Goal: Find specific page/section: Find specific page/section

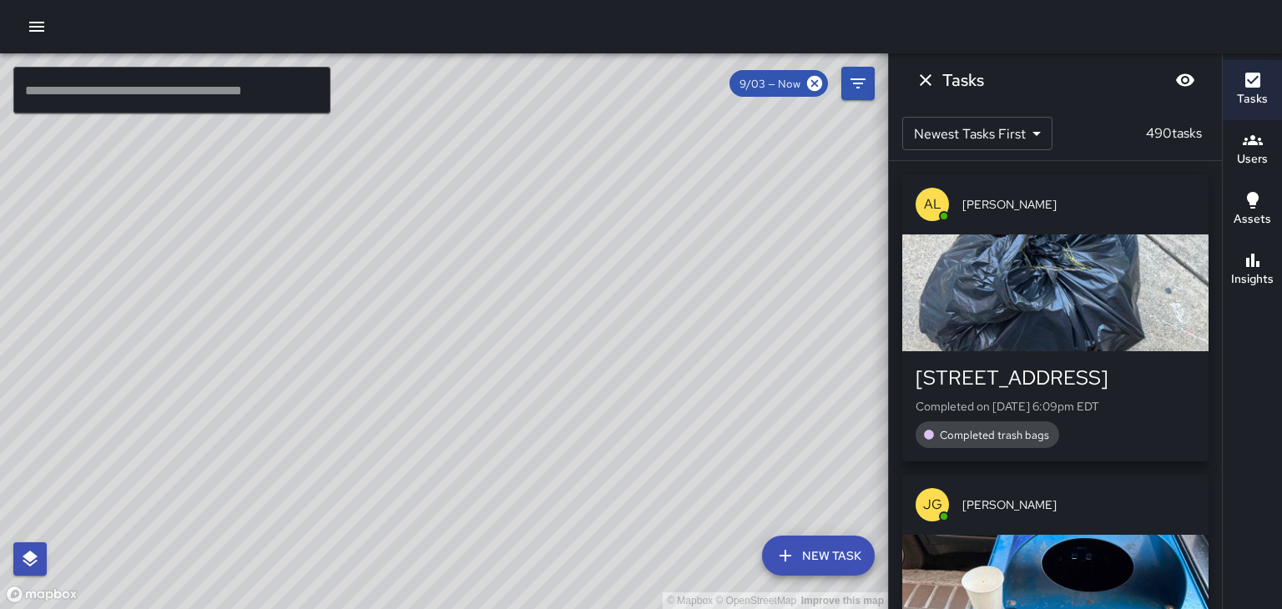
click at [988, 203] on span "[PERSON_NAME]" at bounding box center [1078, 204] width 233 height 17
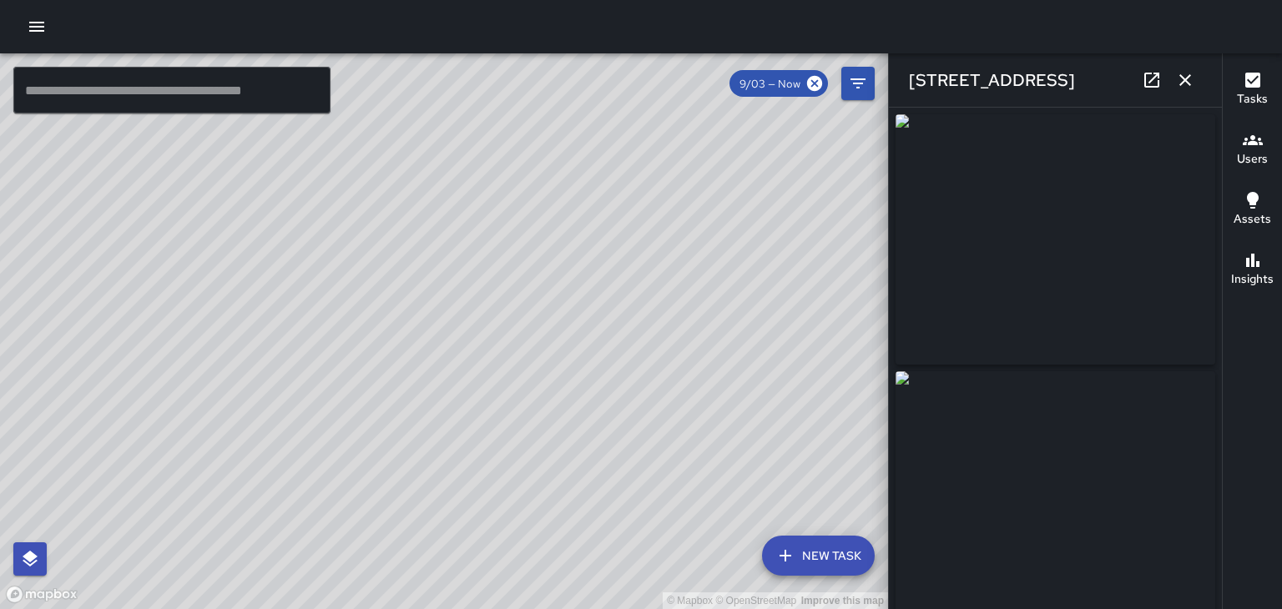
click at [1182, 77] on icon "button" at bounding box center [1185, 80] width 12 height 12
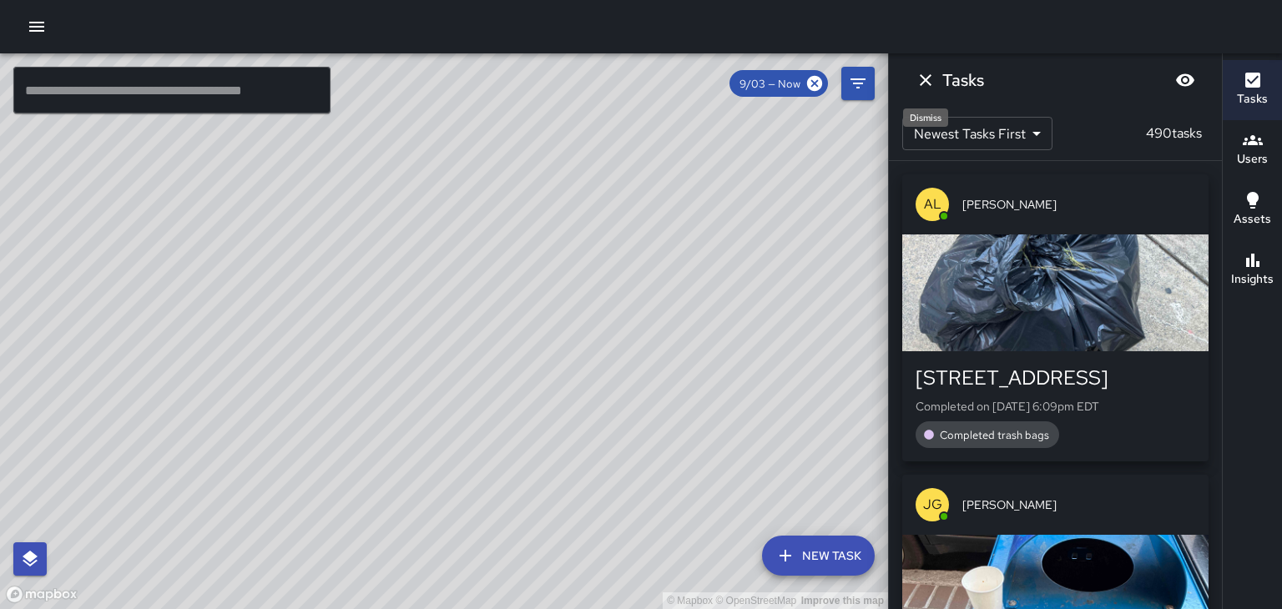
click at [924, 78] on icon "Dismiss" at bounding box center [925, 80] width 20 height 20
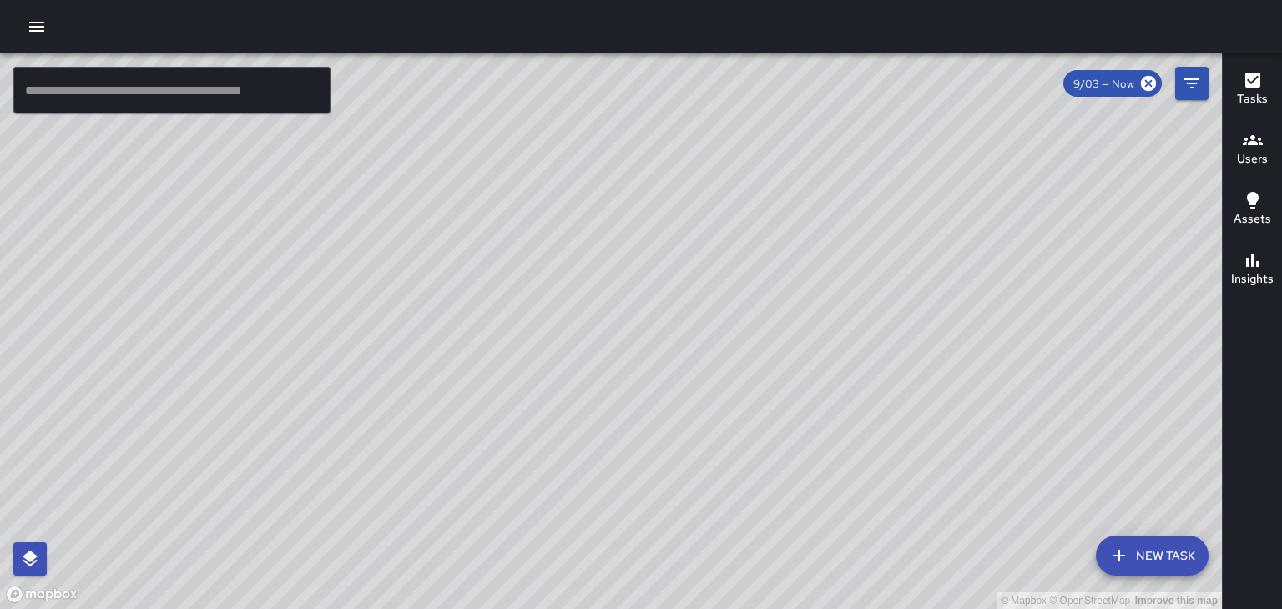
click at [1252, 145] on icon "button" at bounding box center [1252, 140] width 20 height 20
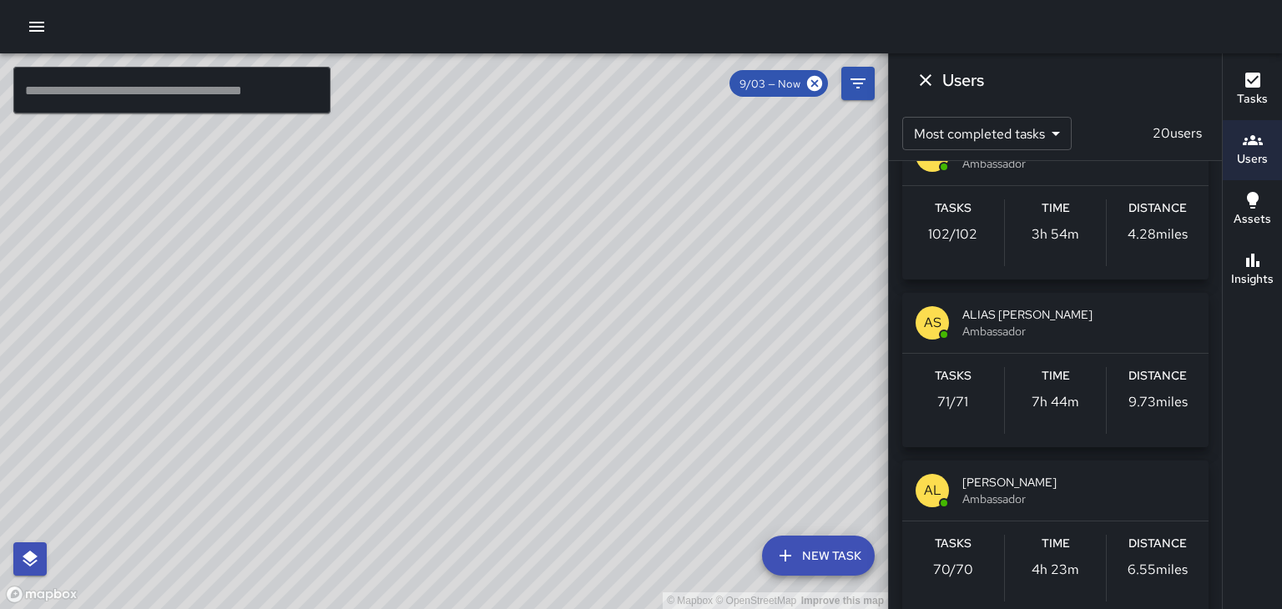
scroll to position [220, 0]
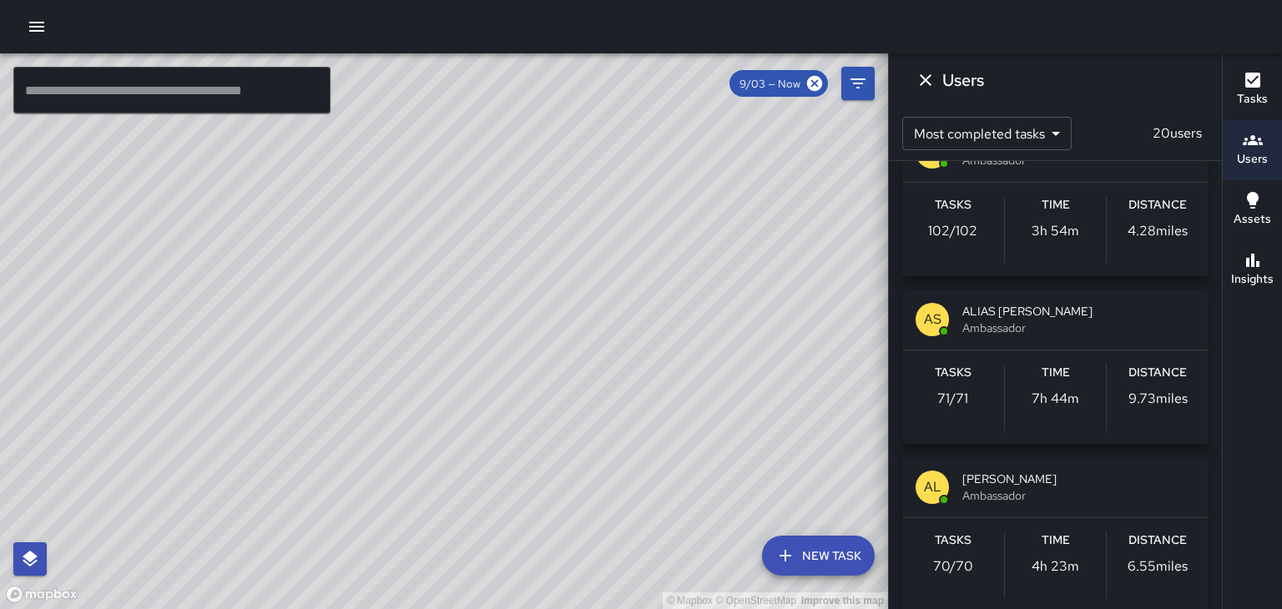
click at [1051, 487] on span "Ambassador" at bounding box center [1078, 495] width 233 height 17
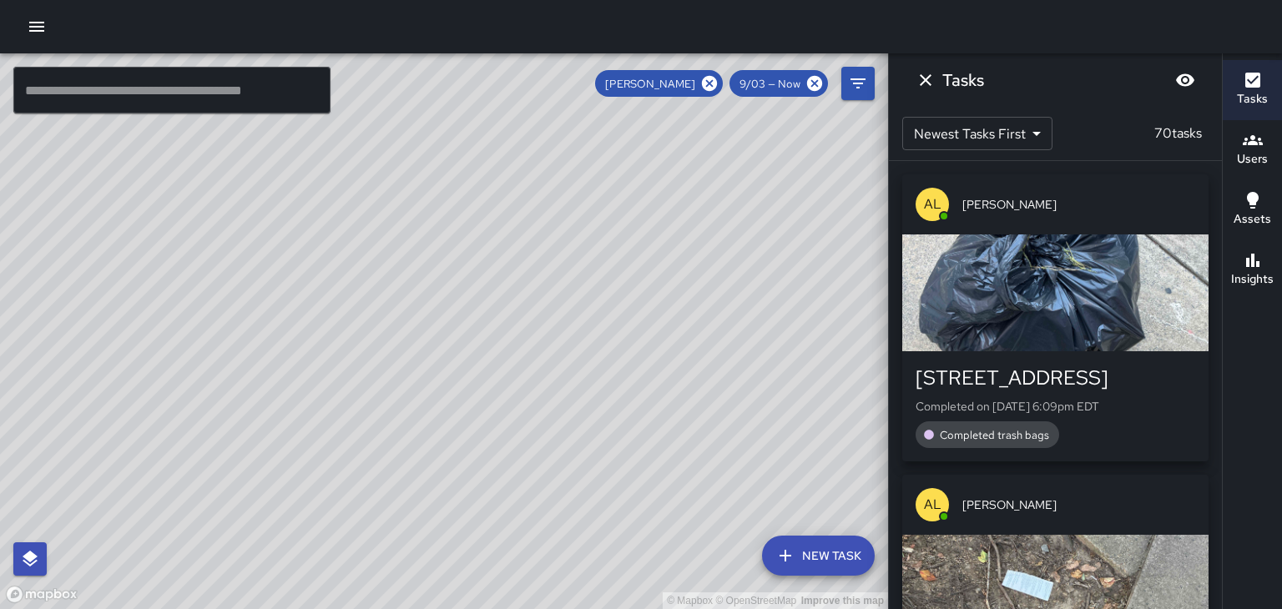
scroll to position [0, 0]
click at [377, 447] on div "© Mapbox © OpenStreetMap Improve this map" at bounding box center [444, 331] width 888 height 556
click at [651, 316] on div "© Mapbox © OpenStreetMap Improve this map" at bounding box center [444, 331] width 888 height 556
click at [706, 83] on icon at bounding box center [709, 83] width 15 height 15
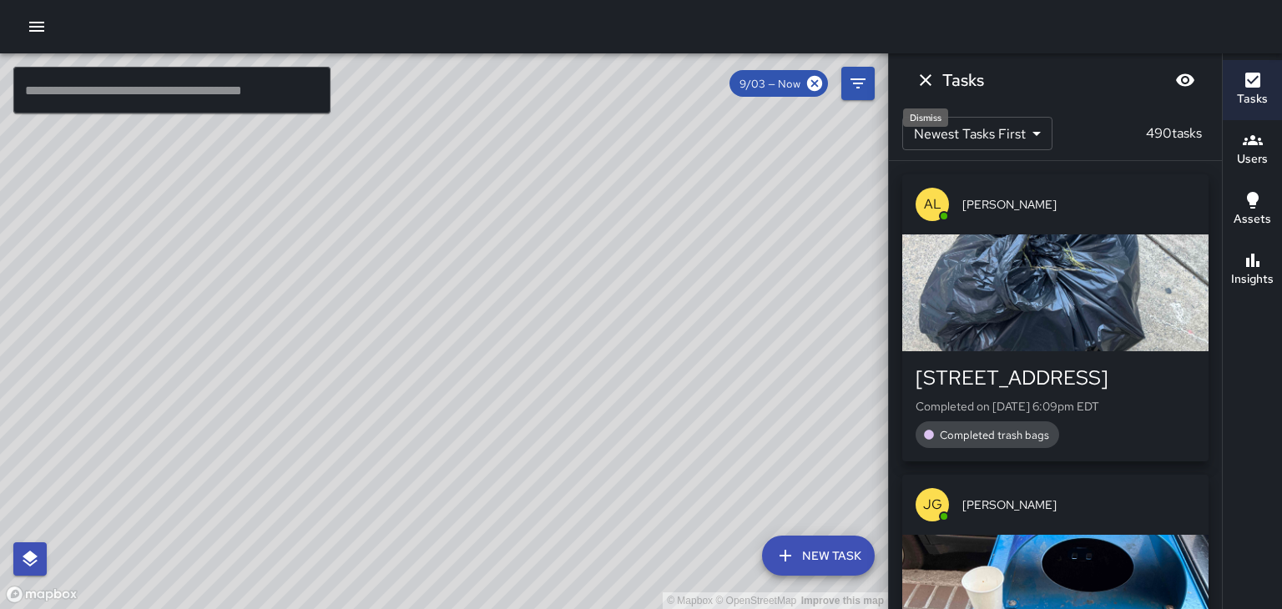
click at [919, 81] on icon "Dismiss" at bounding box center [925, 80] width 20 height 20
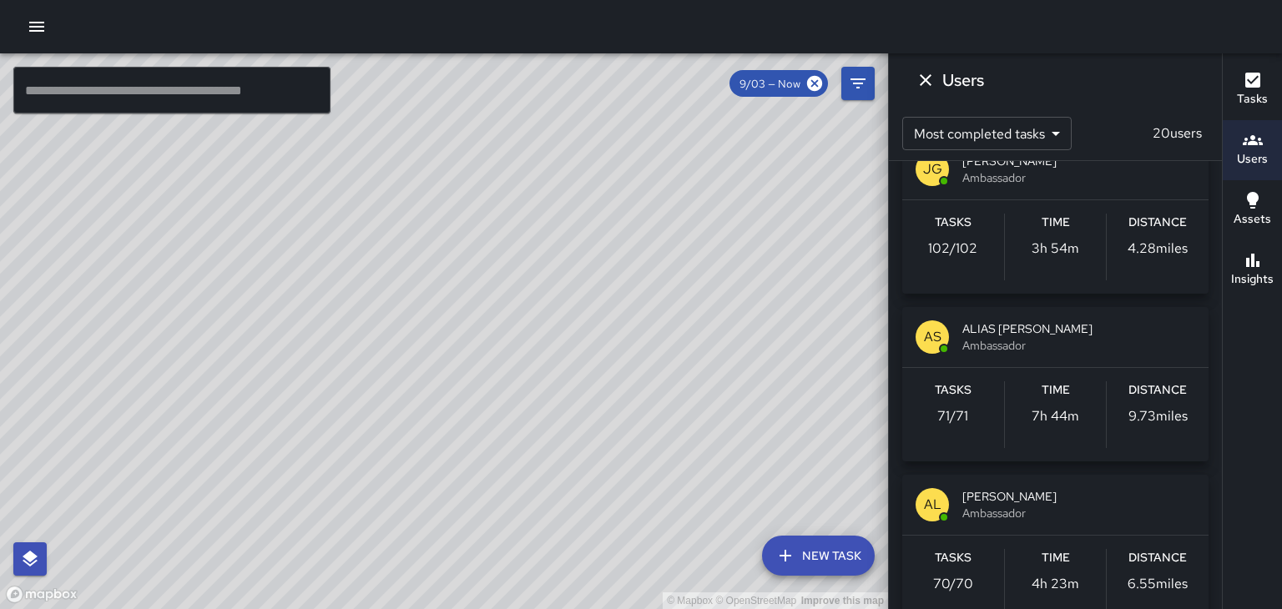
scroll to position [207, 0]
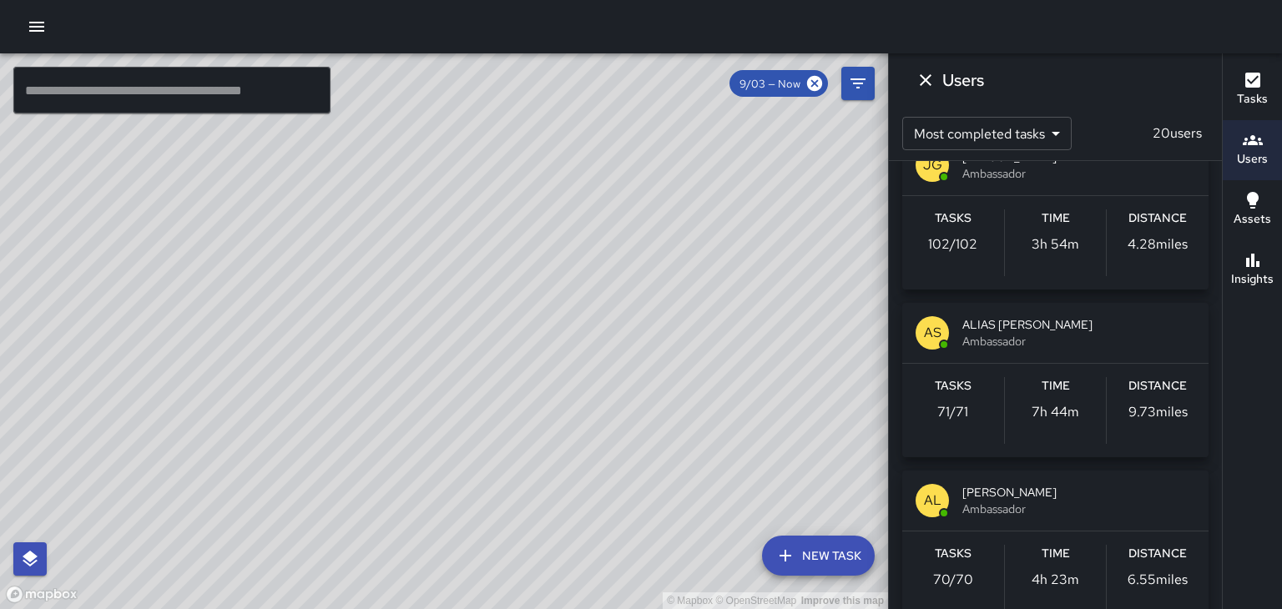
click at [1053, 501] on span "Ambassador" at bounding box center [1078, 509] width 233 height 17
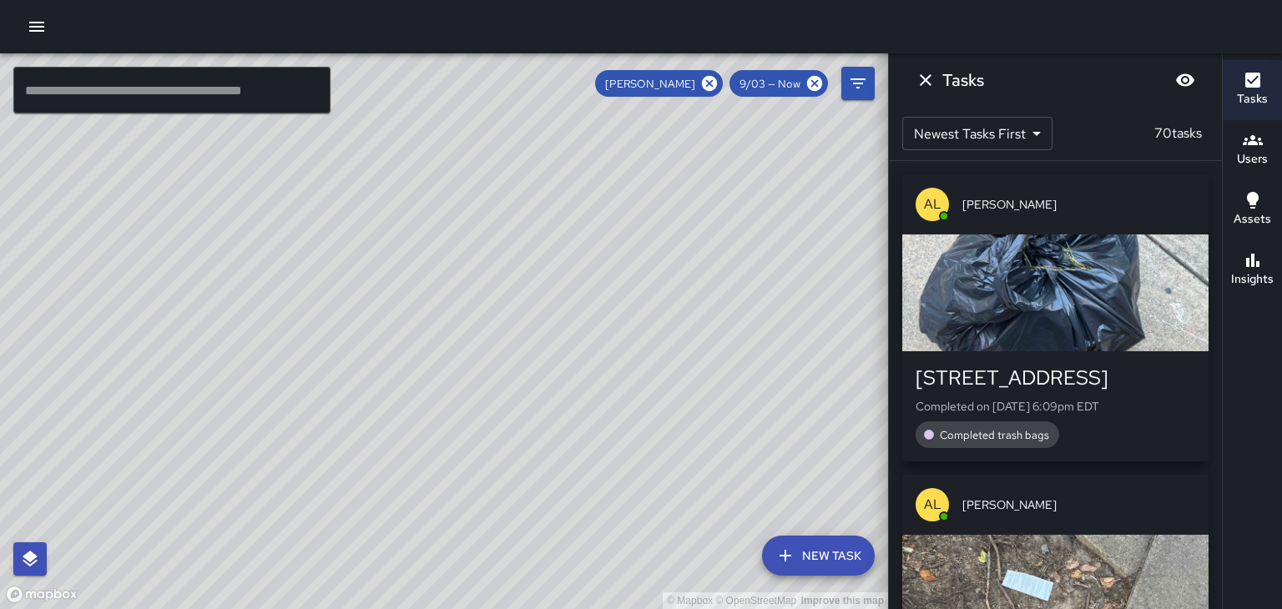
scroll to position [0, 0]
click at [709, 90] on icon at bounding box center [709, 83] width 15 height 15
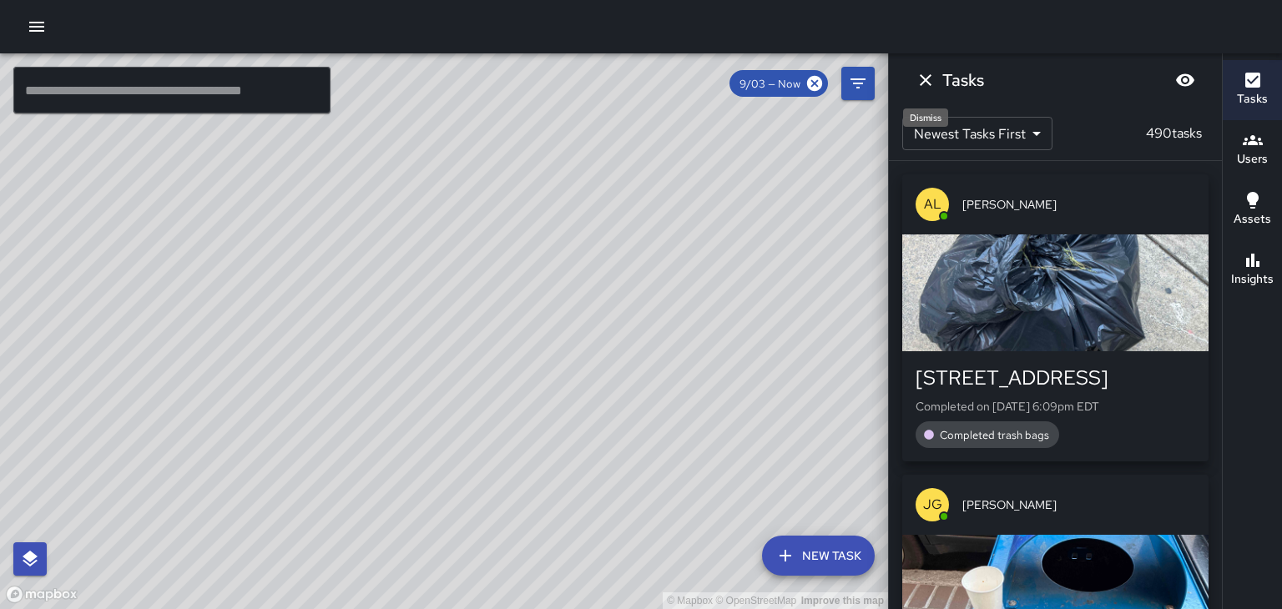
click at [930, 81] on icon "Dismiss" at bounding box center [925, 80] width 20 height 20
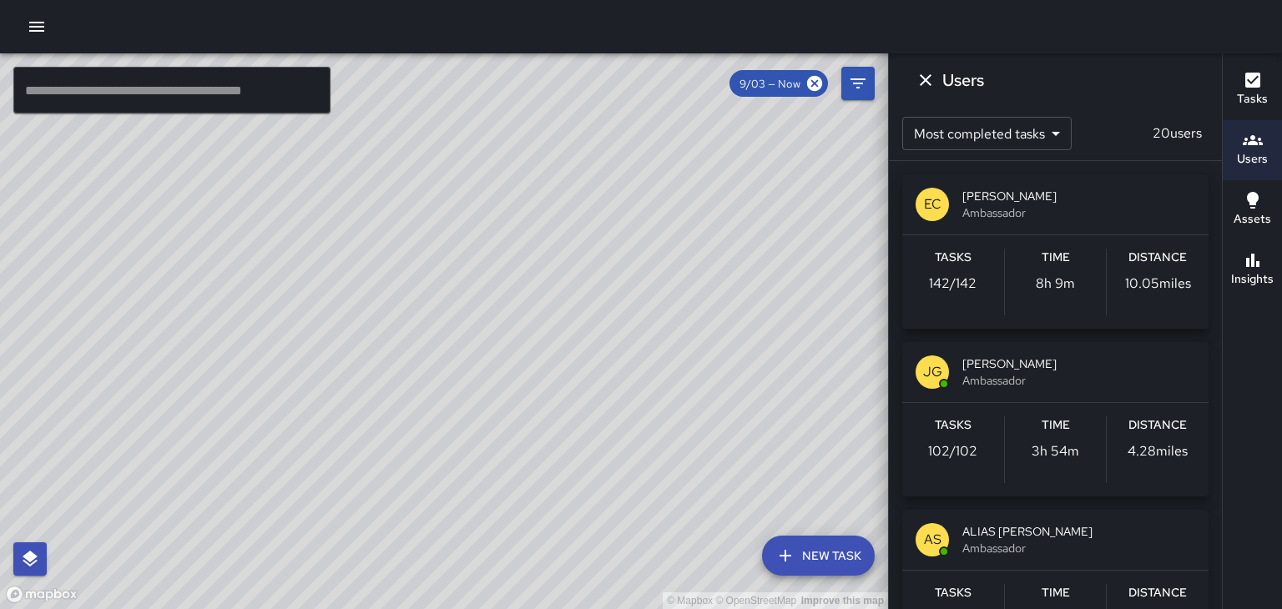
click at [993, 365] on span "[PERSON_NAME]" at bounding box center [1078, 363] width 233 height 17
